Goal: Book appointment/travel/reservation

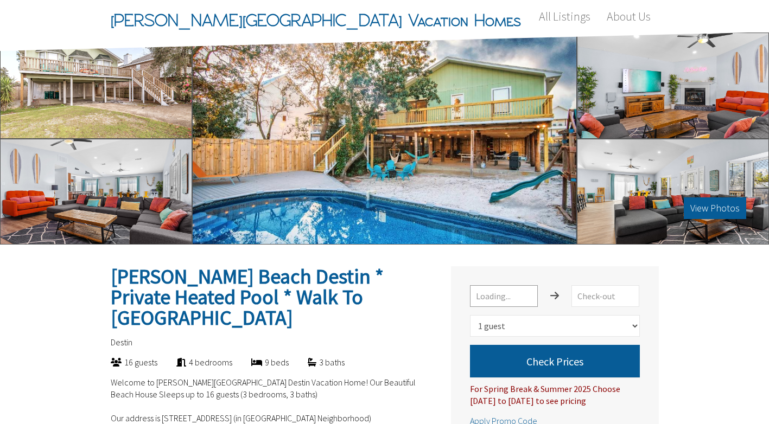
select select "1"
click at [517, 302] on input "text" at bounding box center [504, 296] width 68 height 22
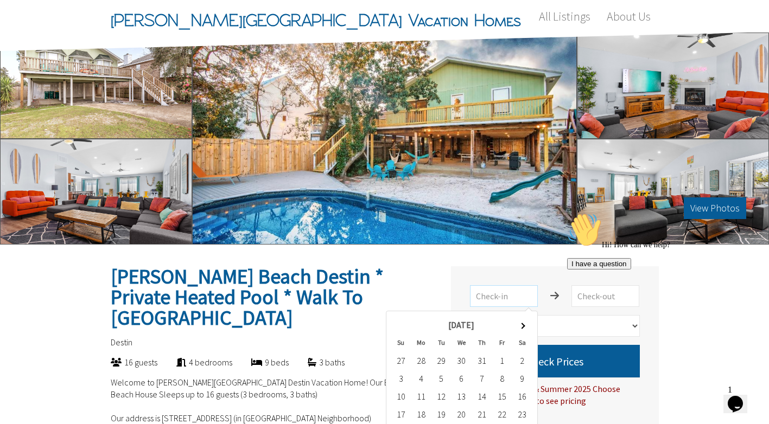
scroll to position [108, 0]
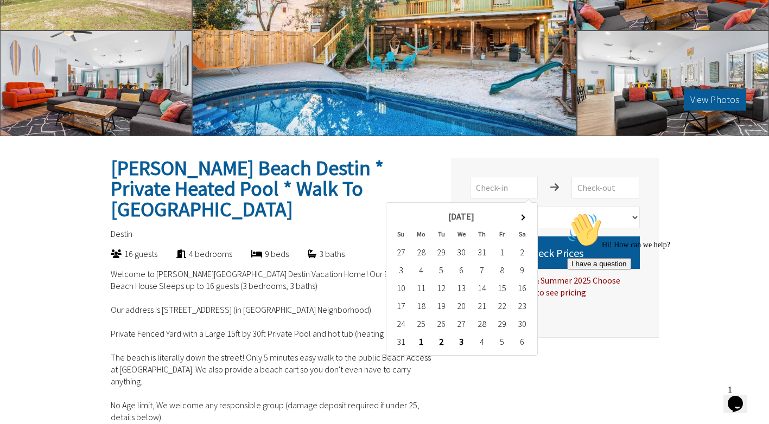
click at [519, 327] on td "30" at bounding box center [522, 324] width 20 height 18
click at [393, 177] on h2 "[PERSON_NAME] Beach Destin * Private Heated Pool * Walk To [GEOGRAPHIC_DATA]" at bounding box center [271, 189] width 321 height 62
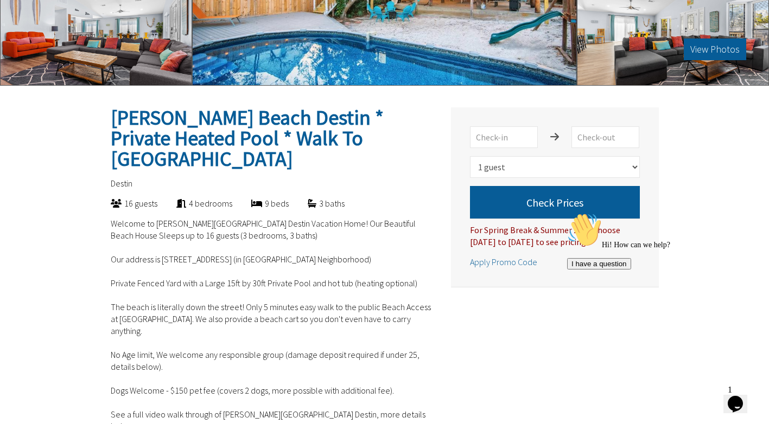
scroll to position [163, 0]
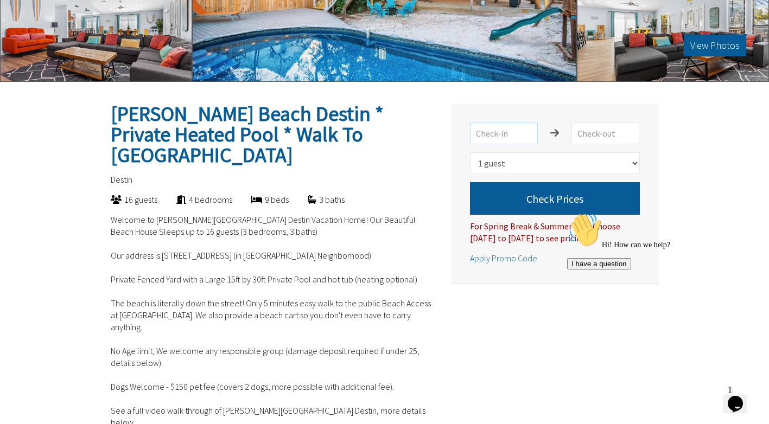
click at [513, 137] on input "text" at bounding box center [504, 134] width 68 height 22
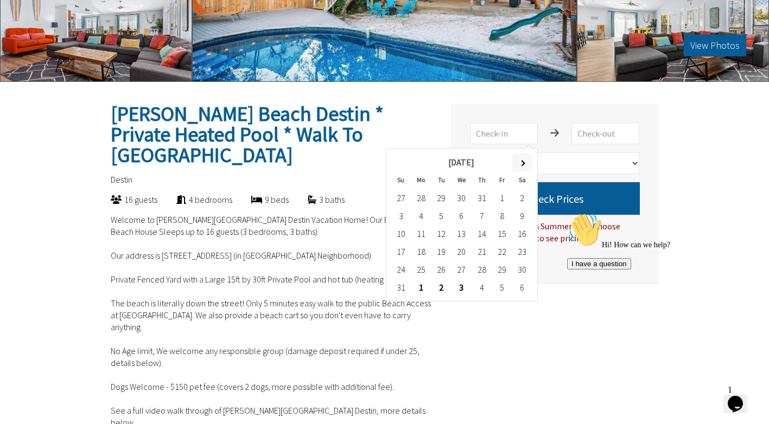
click at [523, 159] on th at bounding box center [522, 162] width 20 height 18
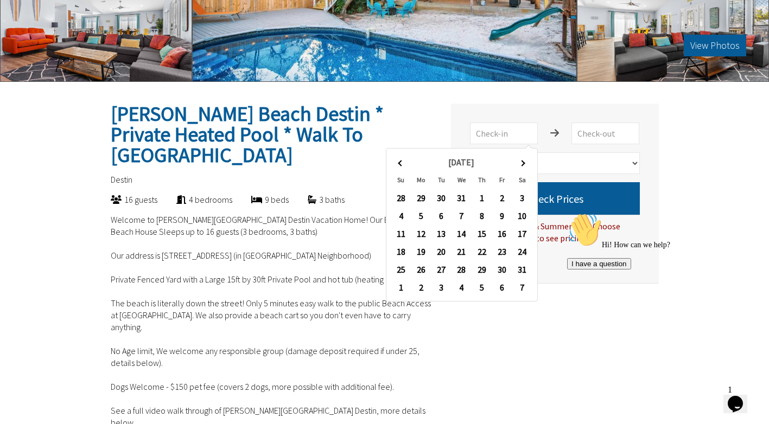
click at [523, 159] on th at bounding box center [522, 162] width 20 height 18
type input "[DATE]"
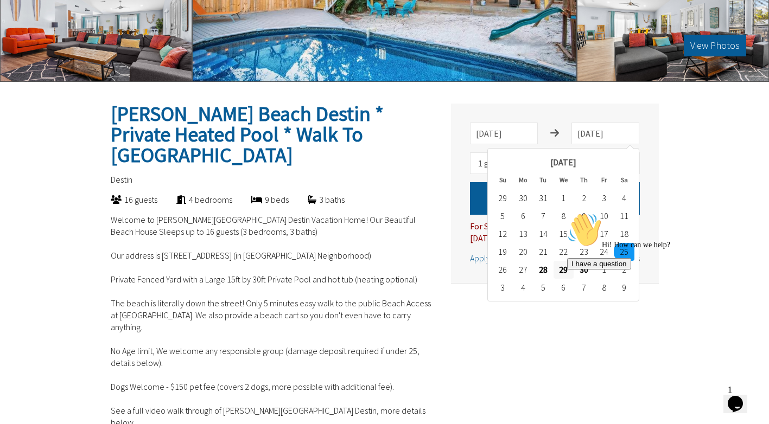
type input "[DATE]"
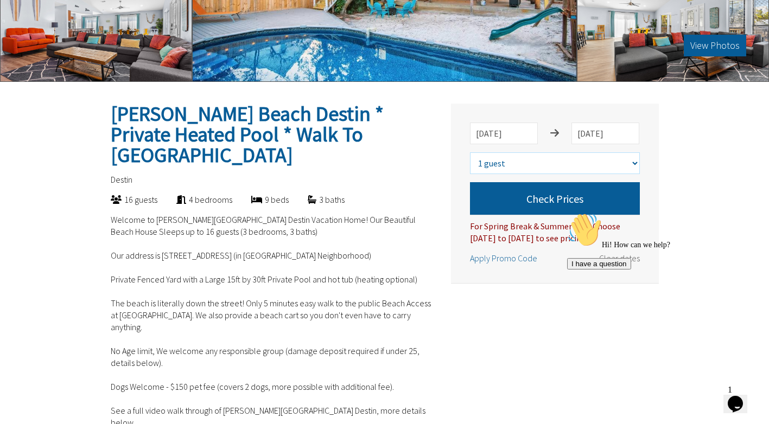
click at [594, 152] on select "Select number of guests 1 guest 2 guests 3 guests 4 guests 5 guests 6 guests 7 …" at bounding box center [555, 163] width 170 height 22
click at [470, 152] on select "Select number of guests 1 guest 2 guests 3 guests 4 guests 5 guests 6 guests 7 …" at bounding box center [555, 163] width 170 height 22
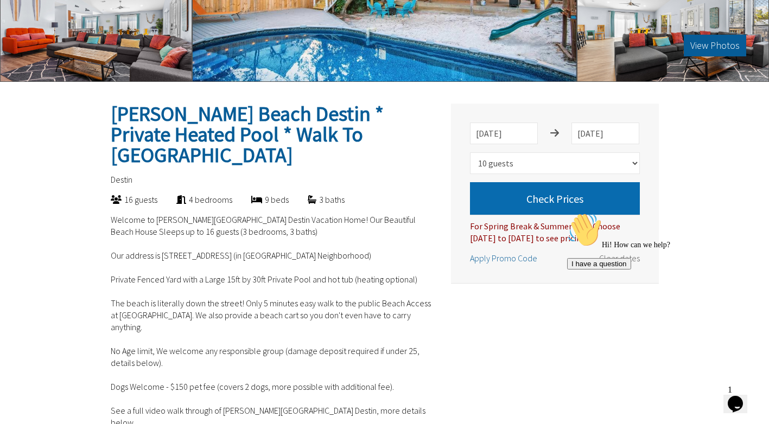
click at [562, 206] on button "Check Prices" at bounding box center [555, 198] width 170 height 33
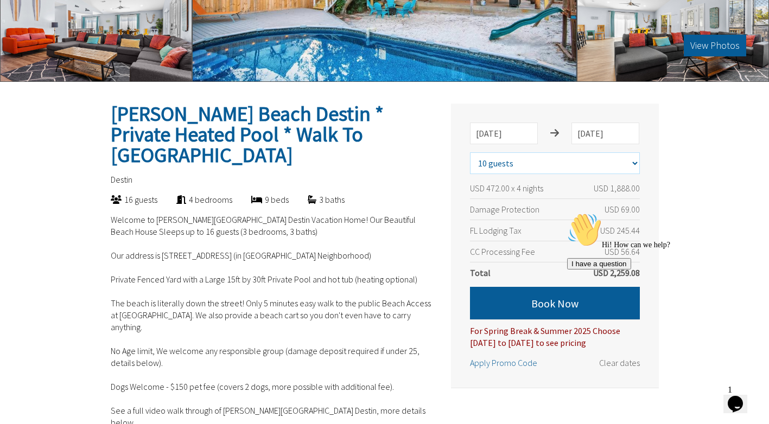
click at [571, 162] on select "Select number of guests 1 guest 2 guests 3 guests 4 guests 5 guests 6 guests 7 …" at bounding box center [555, 163] width 170 height 22
click at [470, 152] on select "Select number of guests 1 guest 2 guests 3 guests 4 guests 5 guests 6 guests 7 …" at bounding box center [555, 163] width 170 height 22
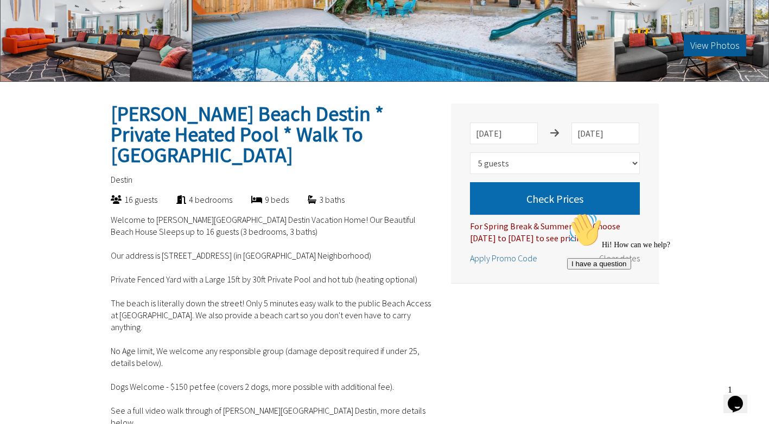
click at [565, 197] on button "Check Prices" at bounding box center [555, 198] width 170 height 33
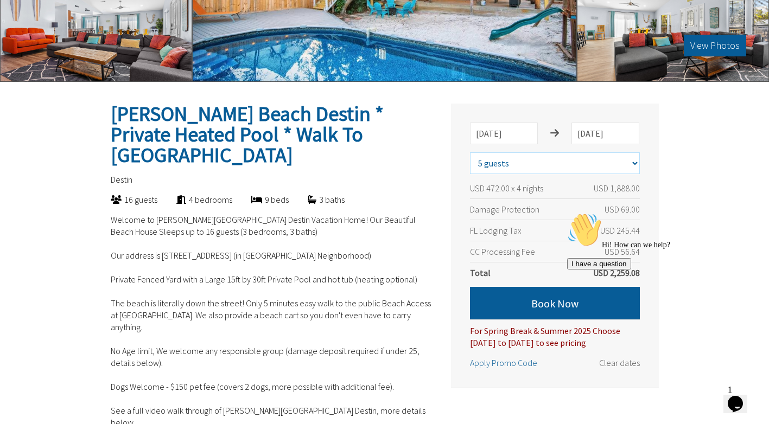
click at [579, 162] on select "Select number of guests 1 guest 2 guests 3 guests 4 guests 5 guests 6 guests 7 …" at bounding box center [555, 163] width 170 height 22
select select "16"
click at [470, 152] on select "Select number of guests 1 guest 2 guests 3 guests 4 guests 5 guests 6 guests 7 …" at bounding box center [555, 163] width 170 height 22
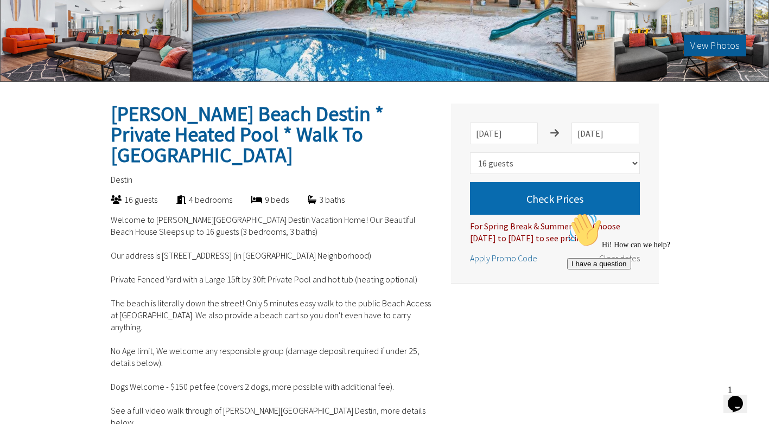
click at [556, 203] on button "Check Prices" at bounding box center [555, 198] width 170 height 33
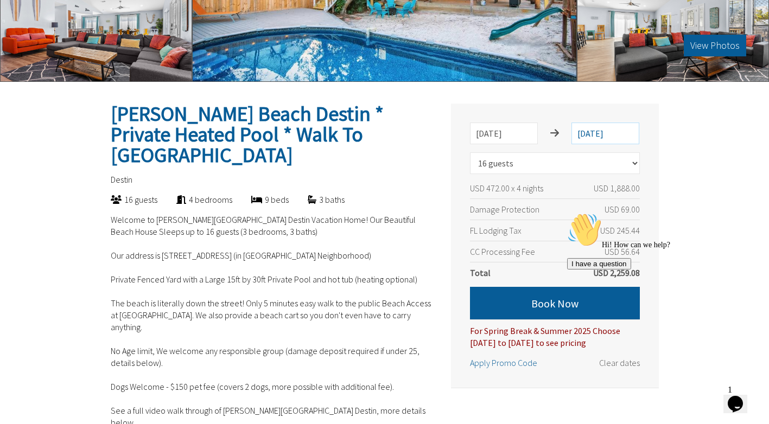
click at [610, 140] on input "[DATE]" at bounding box center [605, 134] width 68 height 22
click at [643, 155] on div "[PERSON_NAME] Beach Destin * Private Heated Pool * Walk To [GEOGRAPHIC_DATA] [D…" at bounding box center [555, 246] width 208 height 284
drag, startPoint x: 532, startPoint y: 129, endPoint x: 528, endPoint y: 135, distance: 6.9
click at [528, 134] on input "[DATE]" at bounding box center [504, 134] width 68 height 22
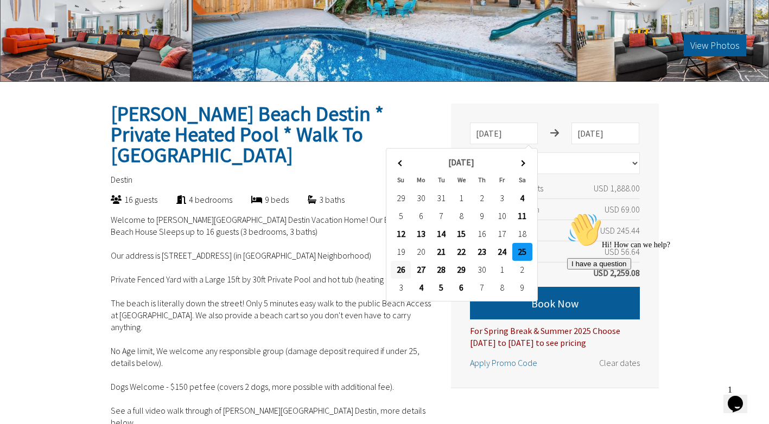
type input "[DATE]"
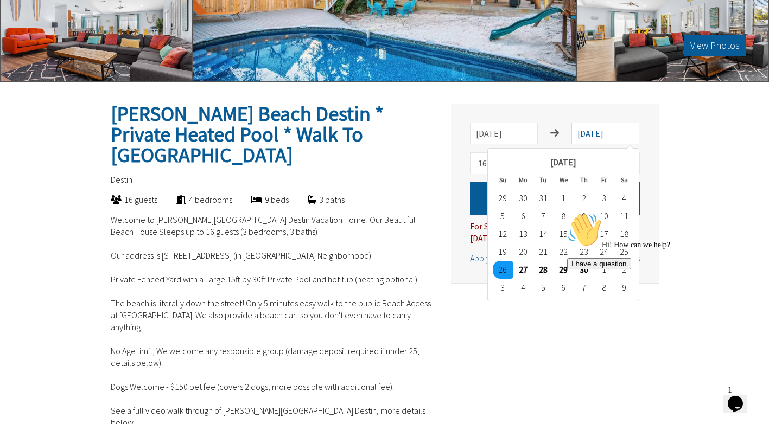
click at [592, 137] on input "[DATE]" at bounding box center [605, 134] width 68 height 22
type input "[DATE]"
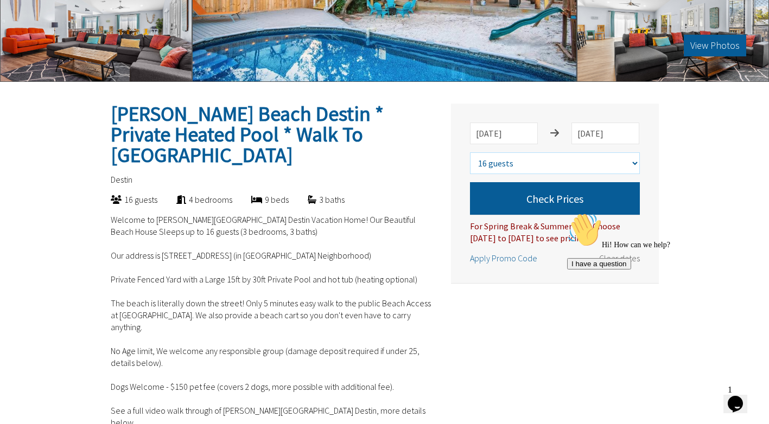
click at [561, 165] on select "Select number of guests 1 guest 2 guests 3 guests 4 guests 5 guests 6 guests 7 …" at bounding box center [555, 163] width 170 height 22
select select "10"
click at [470, 152] on select "Select number of guests 1 guest 2 guests 3 guests 4 guests 5 guests 6 guests 7 …" at bounding box center [555, 163] width 170 height 22
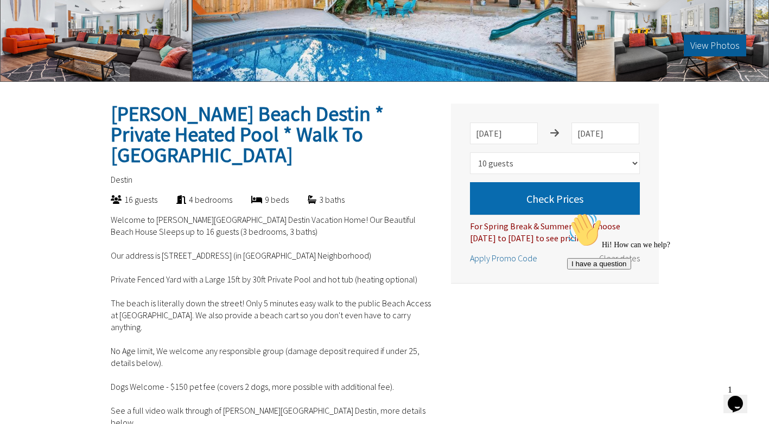
click at [547, 199] on button "Check Prices" at bounding box center [555, 198] width 170 height 33
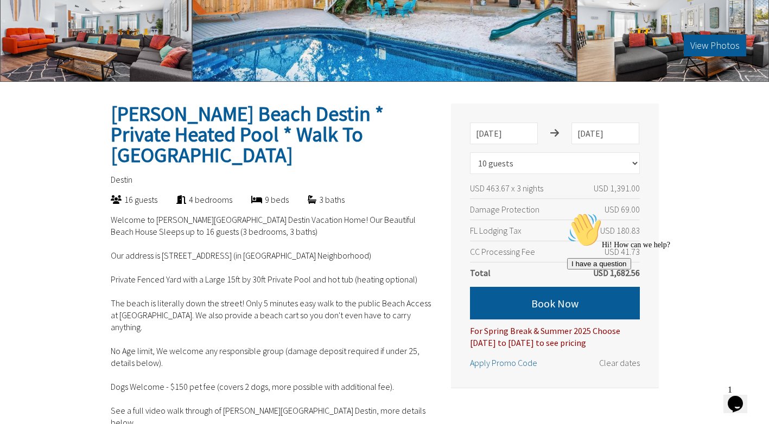
click at [567, 213] on icon "Chat attention grabber" at bounding box center [567, 213] width 0 height 0
